Goal: Task Accomplishment & Management: Use online tool/utility

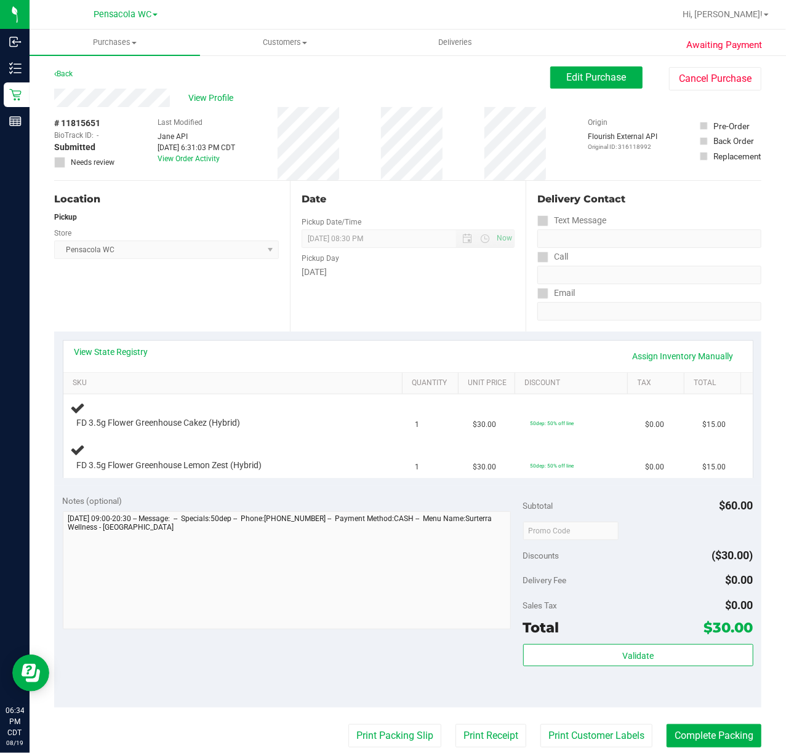
click at [127, 356] on link "View State Registry" at bounding box center [111, 352] width 74 height 12
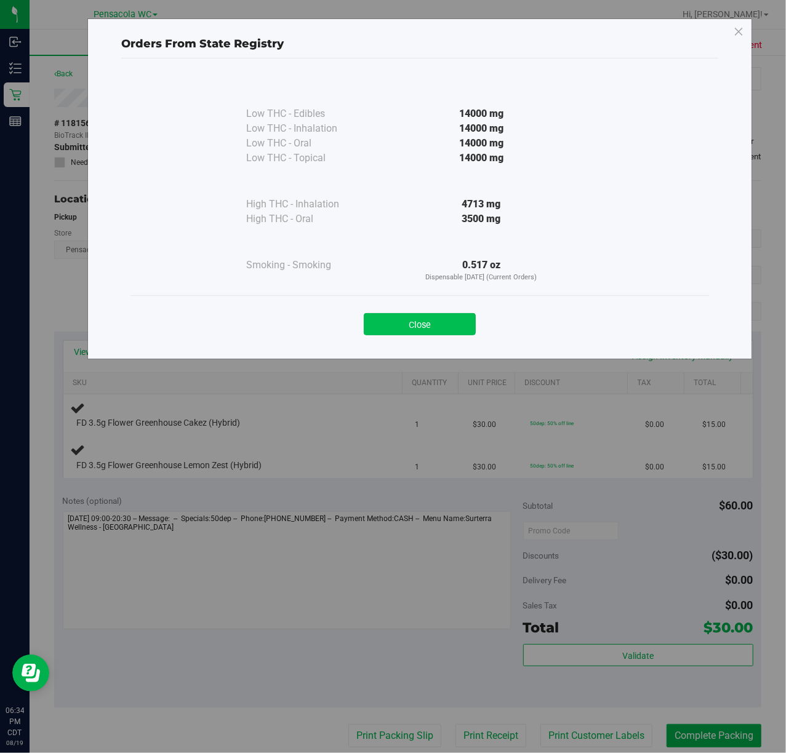
click at [400, 316] on button "Close" at bounding box center [420, 324] width 112 height 22
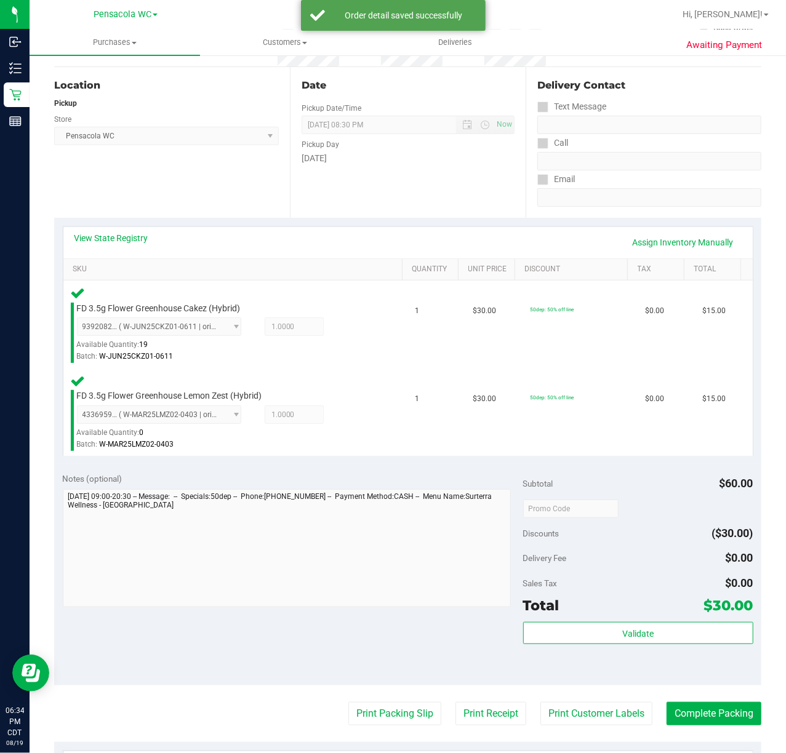
scroll to position [185, 0]
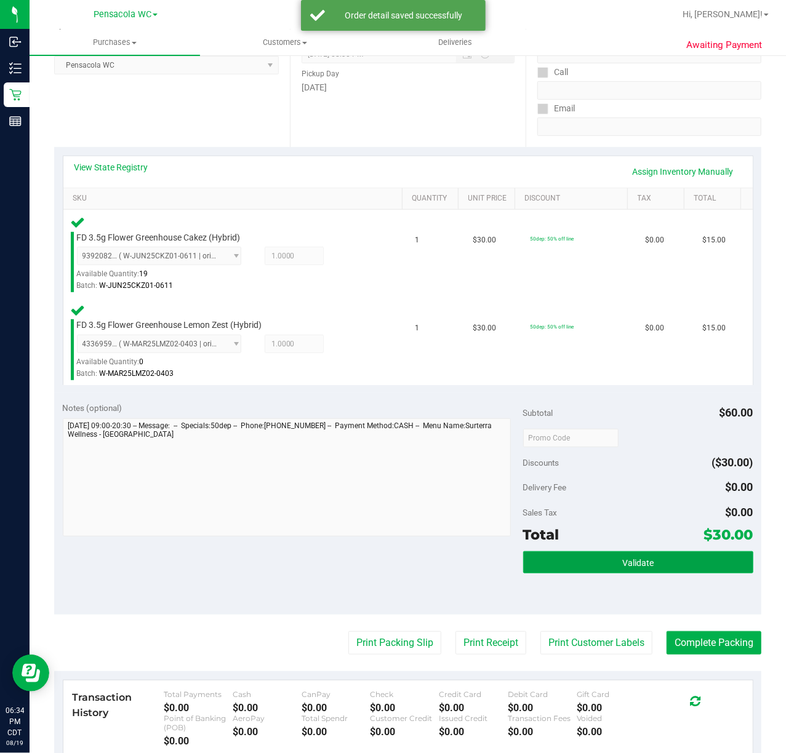
click at [631, 564] on span "Validate" at bounding box center [637, 563] width 31 height 10
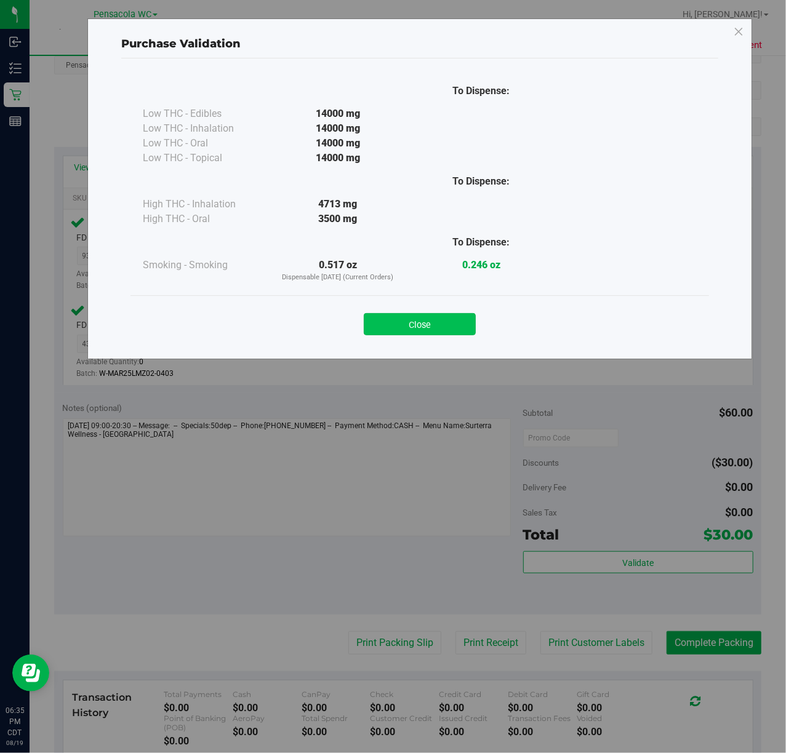
click at [437, 330] on button "Close" at bounding box center [420, 324] width 112 height 22
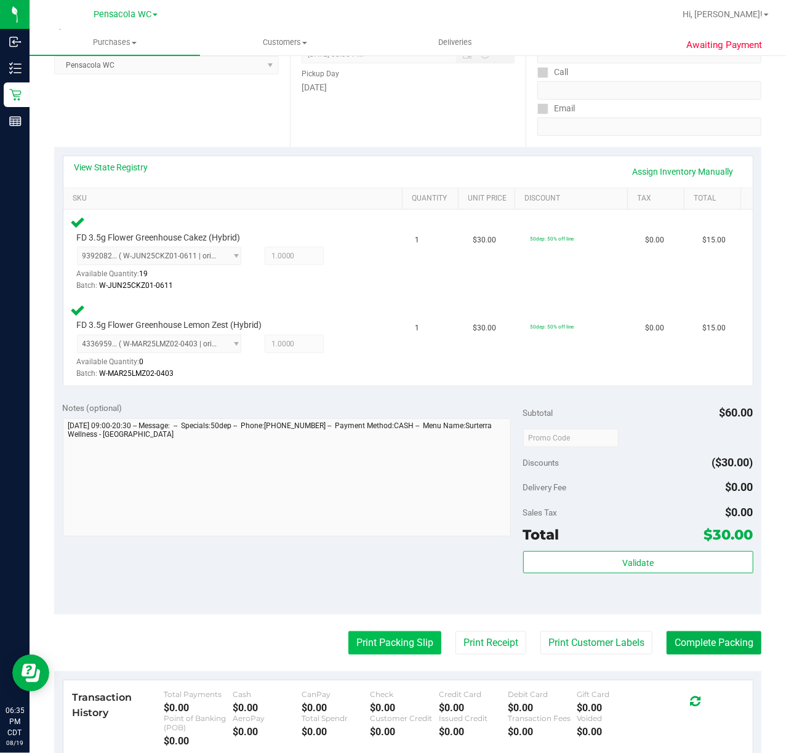
click at [392, 644] on button "Print Packing Slip" at bounding box center [394, 642] width 93 height 23
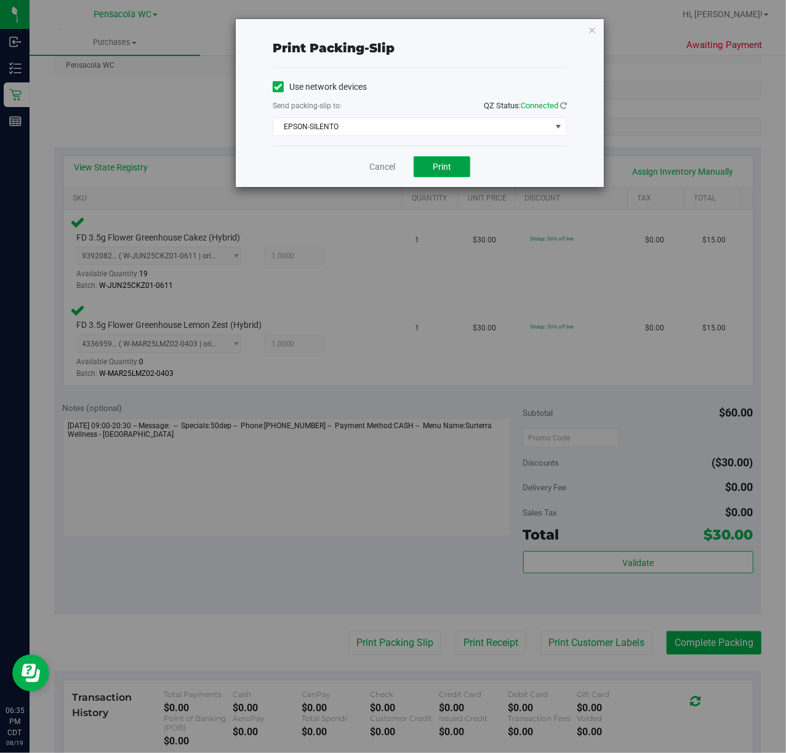
click at [446, 166] on span "Print" at bounding box center [442, 167] width 18 height 10
click at [380, 165] on link "Cancel" at bounding box center [382, 167] width 26 height 13
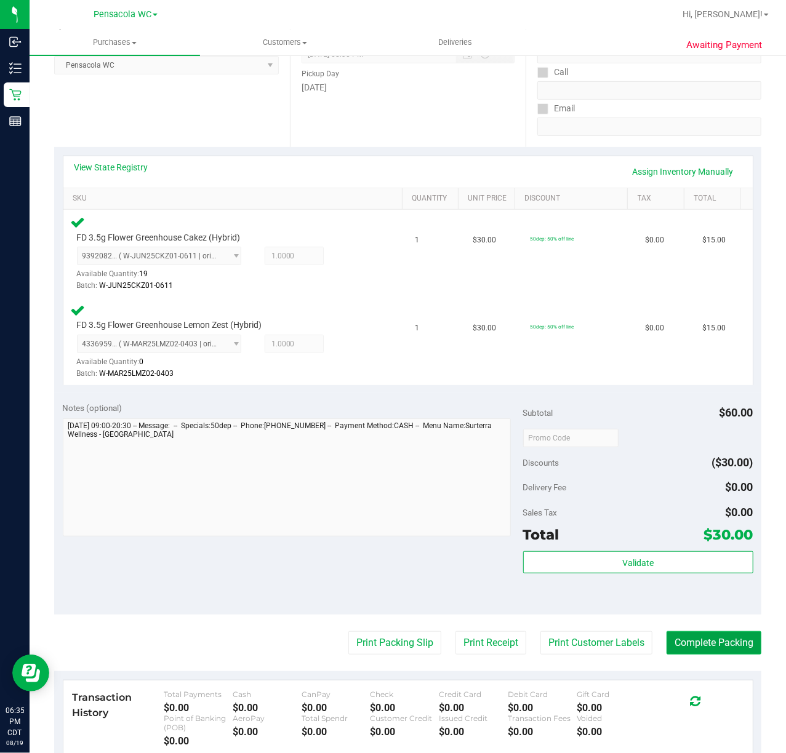
click at [714, 645] on button "Complete Packing" at bounding box center [713, 642] width 95 height 23
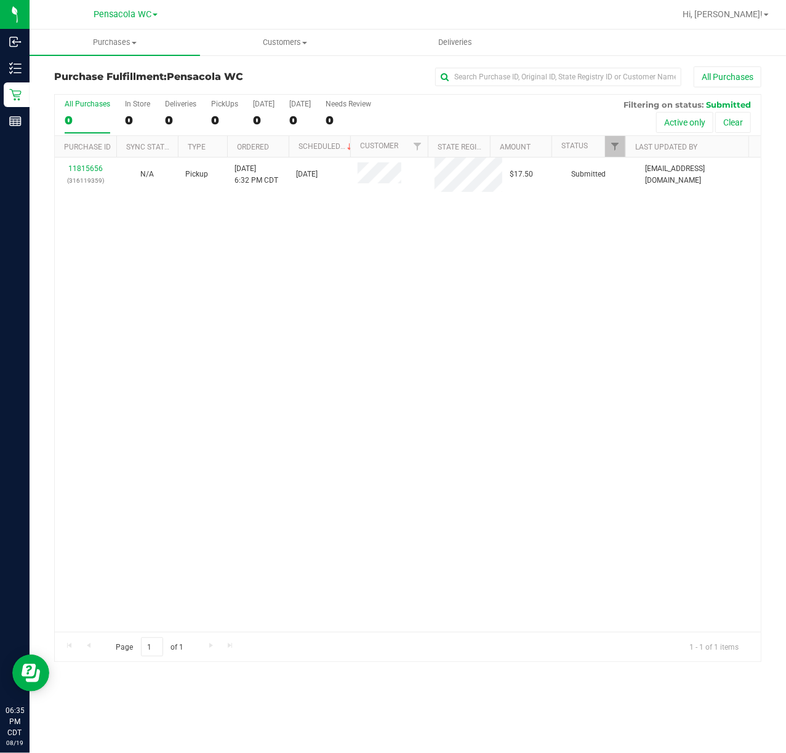
click at [92, 169] on link "11815656" at bounding box center [85, 168] width 34 height 9
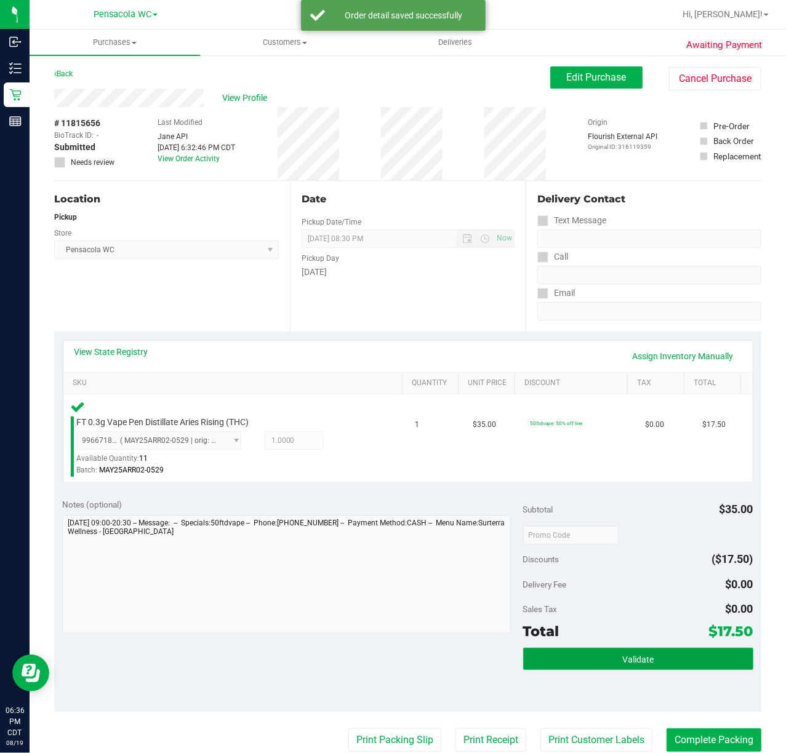
click at [650, 648] on button "Validate" at bounding box center [638, 659] width 230 height 22
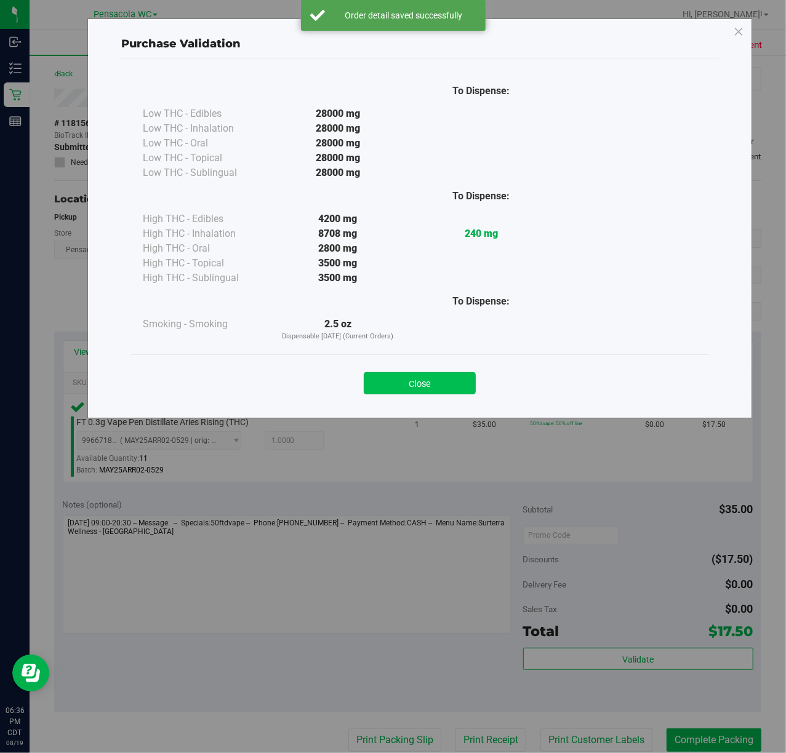
click at [454, 385] on button "Close" at bounding box center [420, 383] width 112 height 22
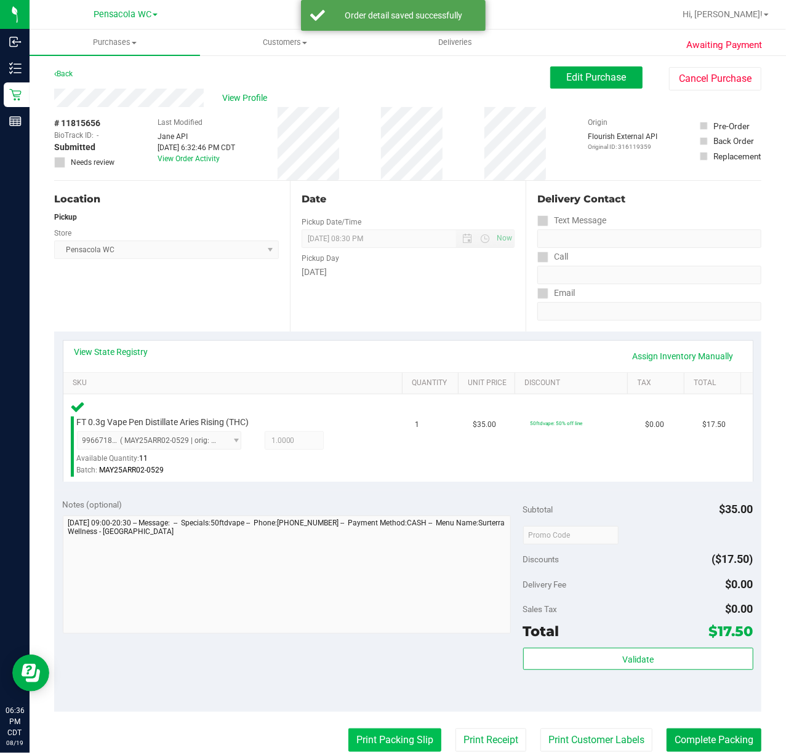
click at [395, 736] on button "Print Packing Slip" at bounding box center [394, 740] width 93 height 23
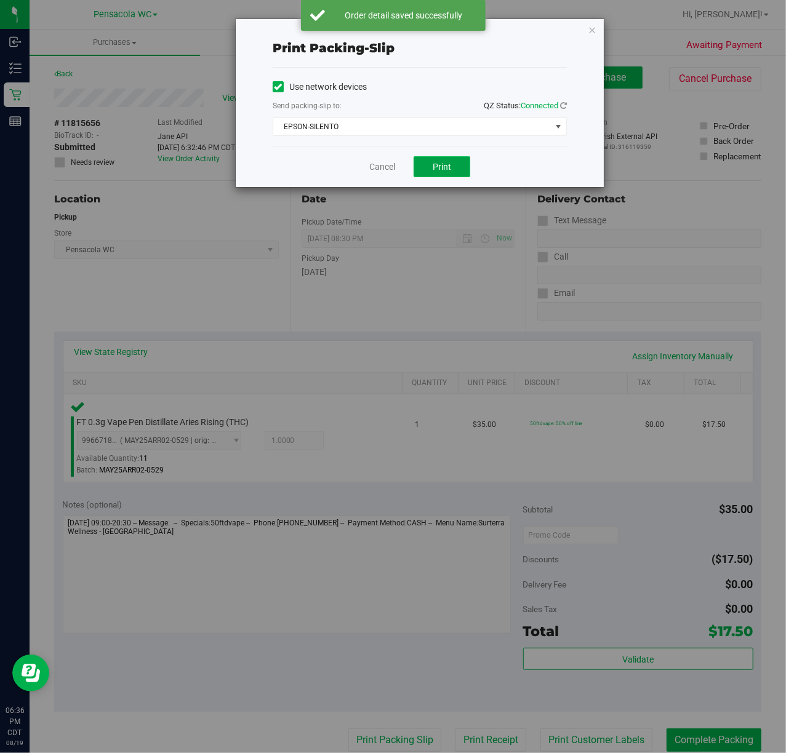
click at [438, 162] on span "Print" at bounding box center [442, 167] width 18 height 10
click at [387, 171] on link "Cancel" at bounding box center [382, 167] width 26 height 13
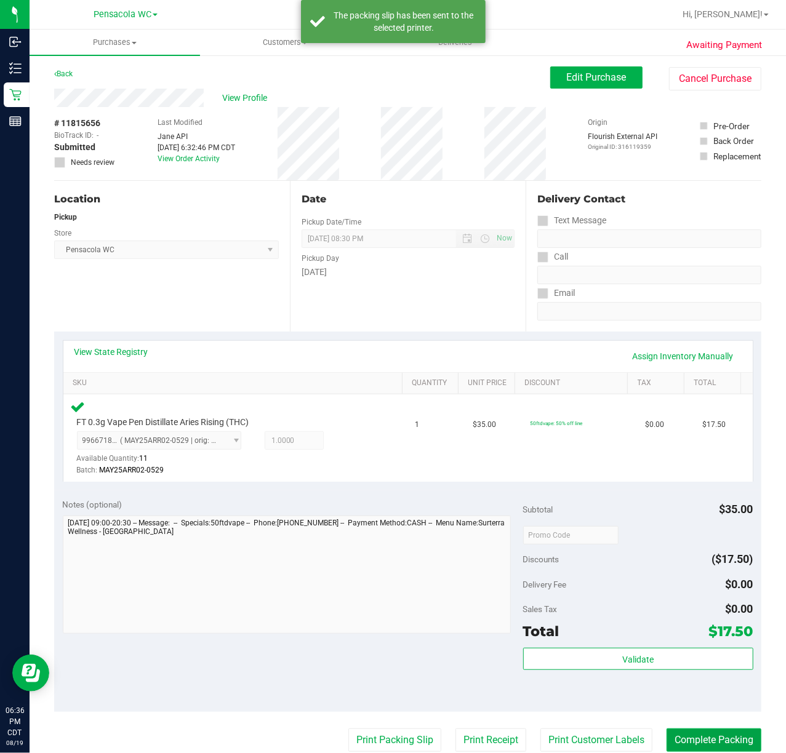
click at [707, 729] on button "Complete Packing" at bounding box center [713, 740] width 95 height 23
